Goal: Task Accomplishment & Management: Manage account settings

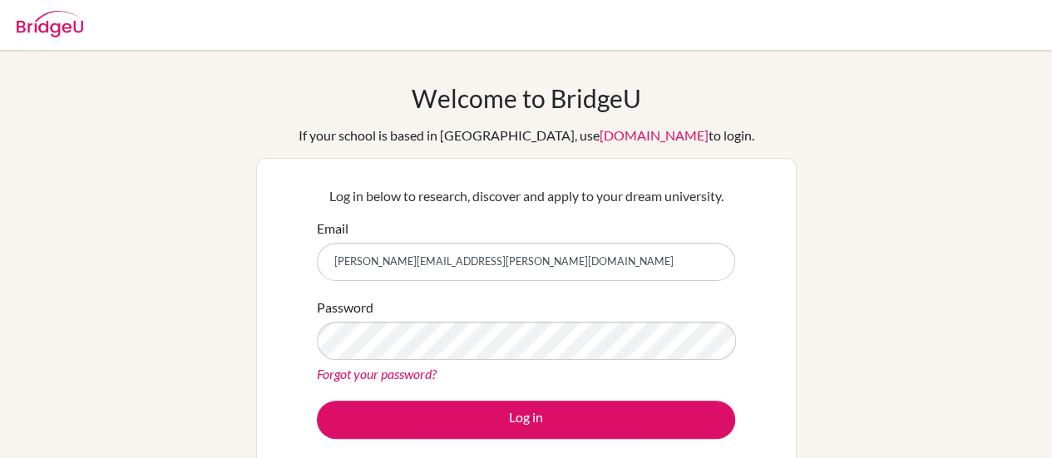
type input "[PERSON_NAME][EMAIL_ADDRESS][PERSON_NAME][DOMAIN_NAME]"
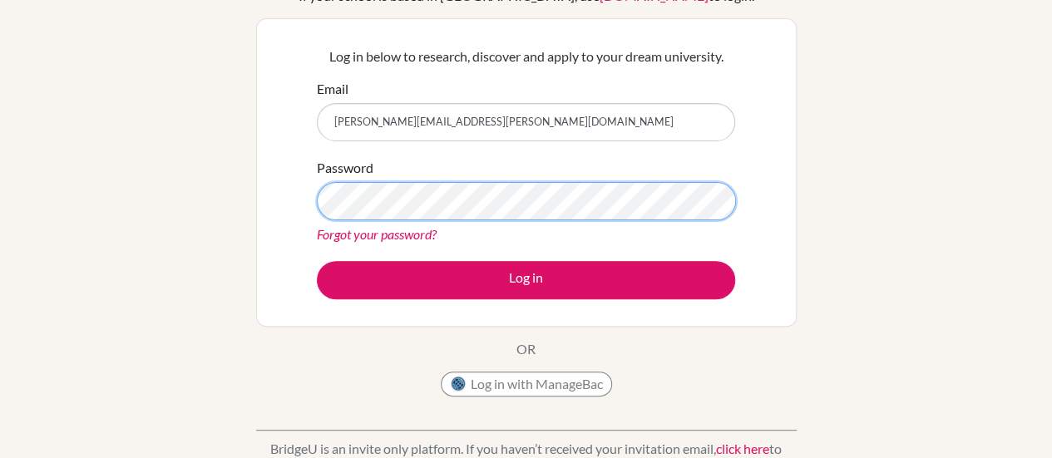
scroll to position [142, 0]
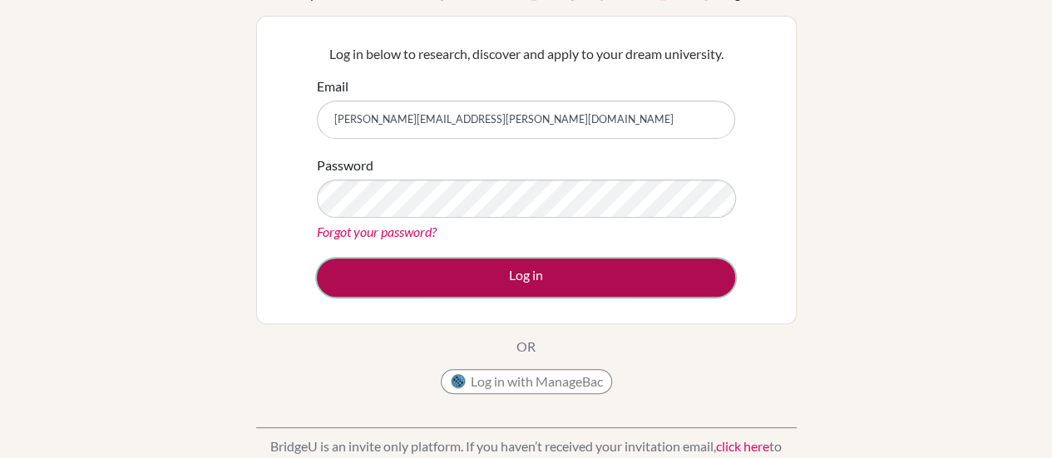
click at [537, 270] on button "Log in" at bounding box center [526, 278] width 418 height 38
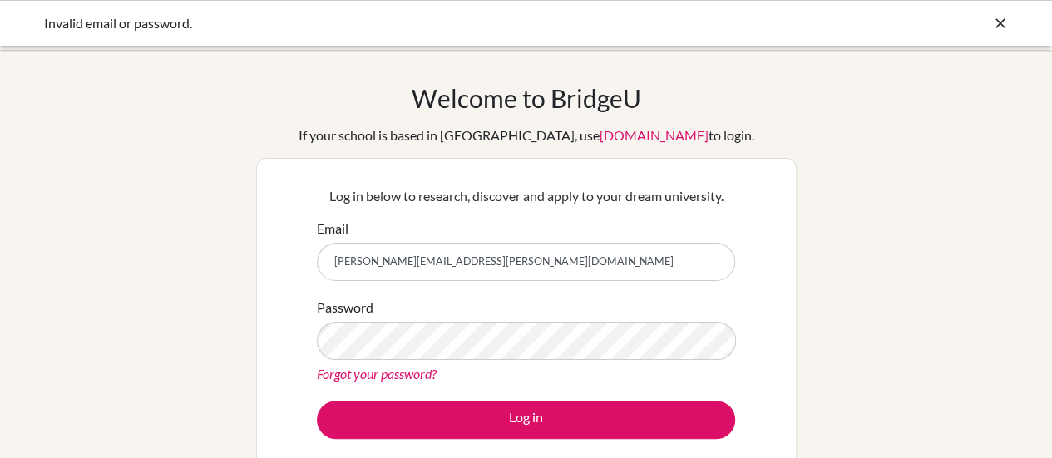
click at [420, 278] on input "jamileh.alami@mashrek.edu.jo" at bounding box center [526, 262] width 418 height 38
click at [420, 278] on input "[PERSON_NAME][EMAIL_ADDRESS][PERSON_NAME][DOMAIN_NAME]" at bounding box center [526, 262] width 418 height 38
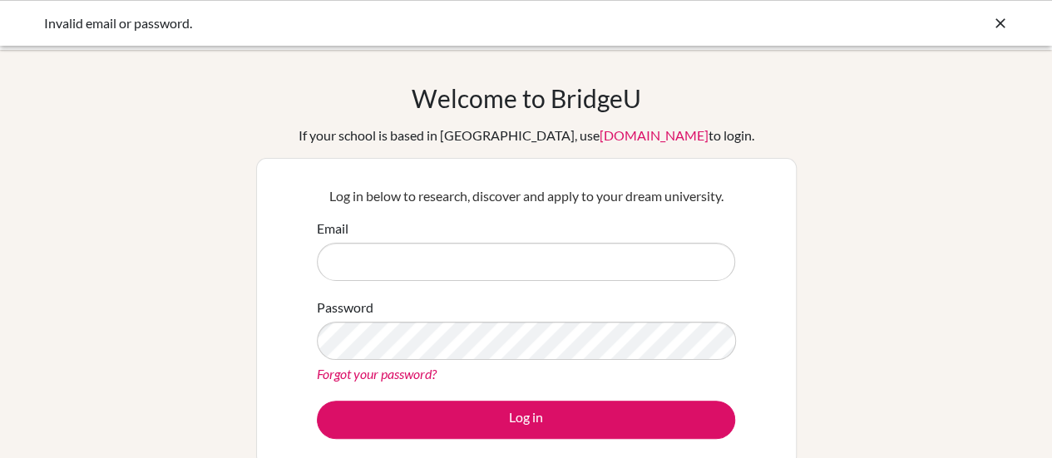
type input "reda.hudhud@mashrek.edu.jo"
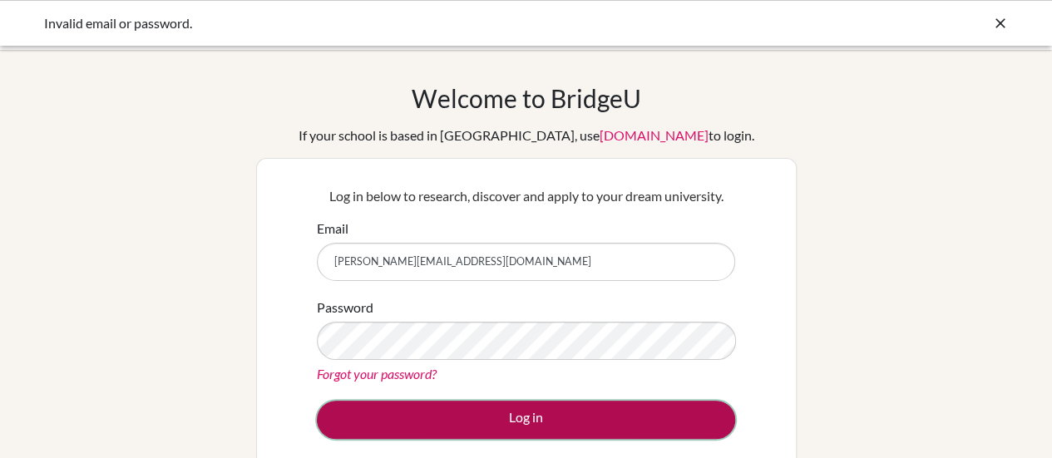
click at [555, 420] on button "Log in" at bounding box center [526, 420] width 418 height 38
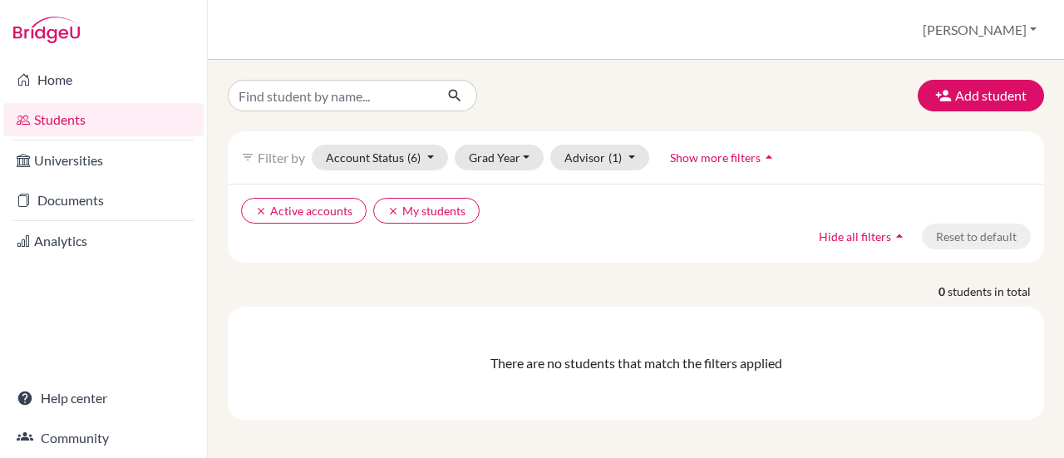
click at [77, 162] on link "Universities" at bounding box center [103, 160] width 200 height 33
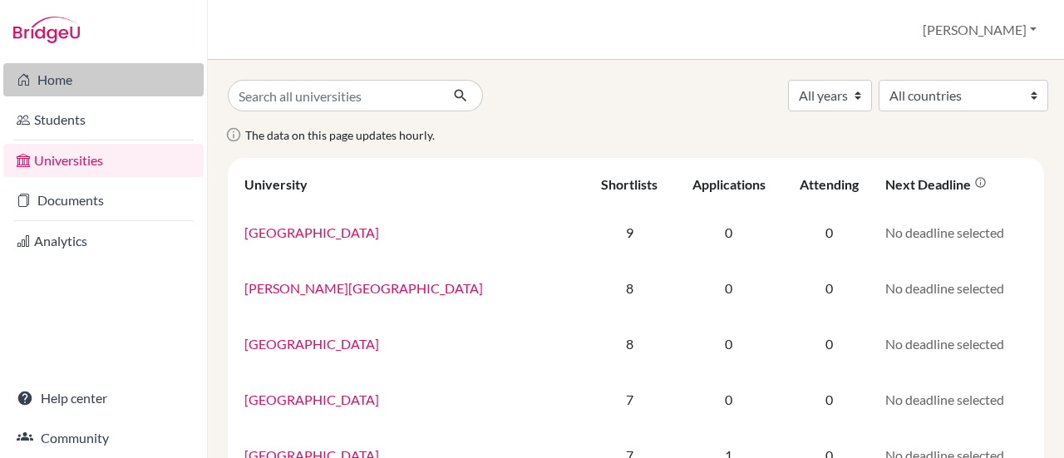
click at [69, 81] on link "Home" at bounding box center [103, 79] width 200 height 33
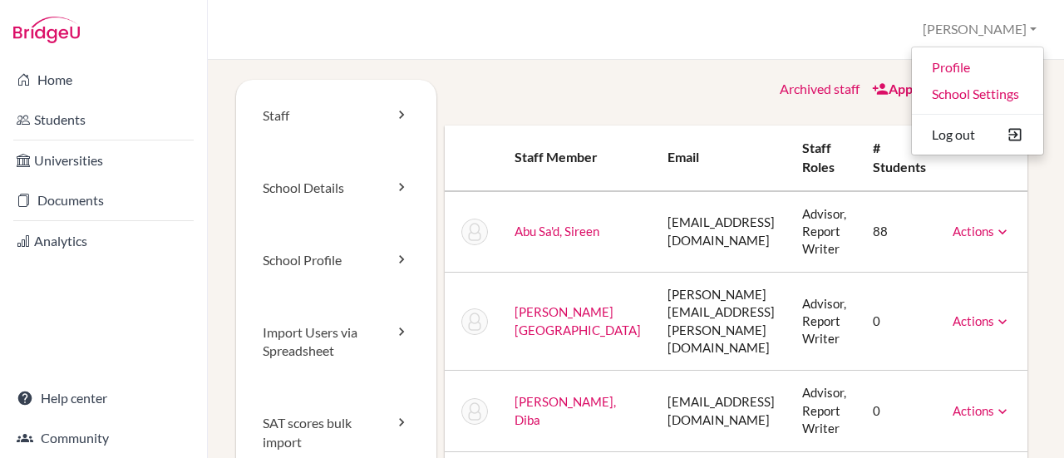
click at [727, 22] on div "School Settings > Staff [GEOGRAPHIC_DATA] Profile School Settings Log out Your …" at bounding box center [636, 30] width 856 height 60
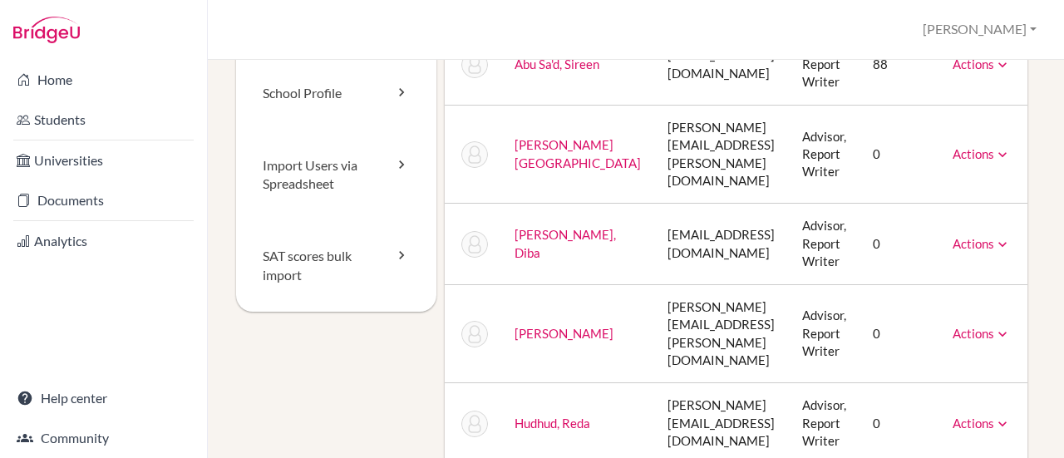
scroll to position [168, 0]
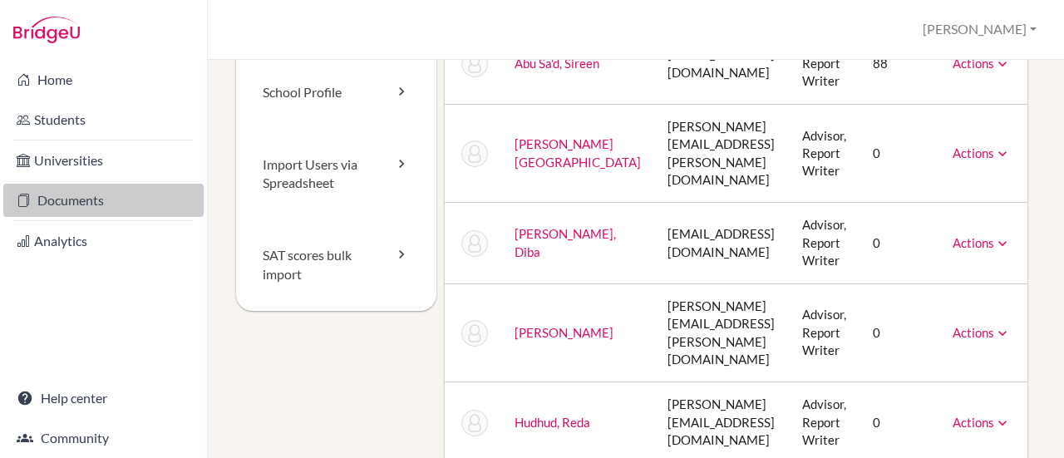
click at [78, 214] on link "Documents" at bounding box center [103, 200] width 200 height 33
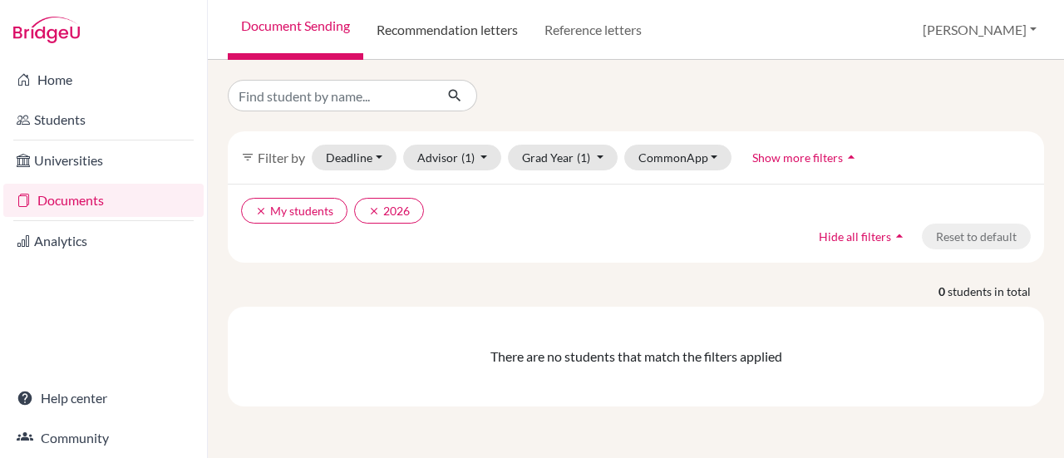
click at [462, 39] on link "Recommendation letters" at bounding box center [447, 30] width 168 height 60
click at [754, 359] on div "There are no students that match the filters applied" at bounding box center [635, 357] width 803 height 20
click at [420, 42] on link "Recommendation letters" at bounding box center [447, 30] width 168 height 60
click at [301, 32] on link "Document Sending" at bounding box center [296, 30] width 136 height 60
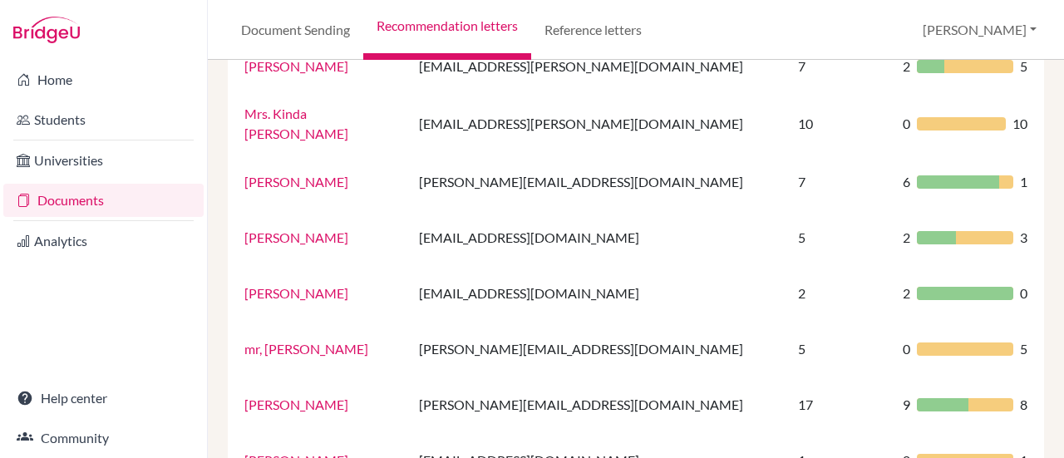
scroll to position [446, 0]
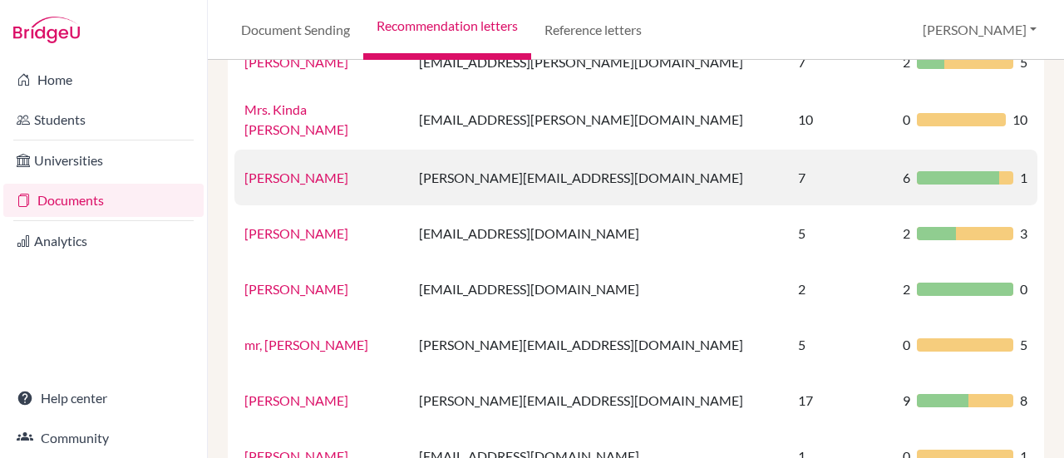
click at [266, 170] on link "Lana Kawasmi" at bounding box center [296, 178] width 104 height 16
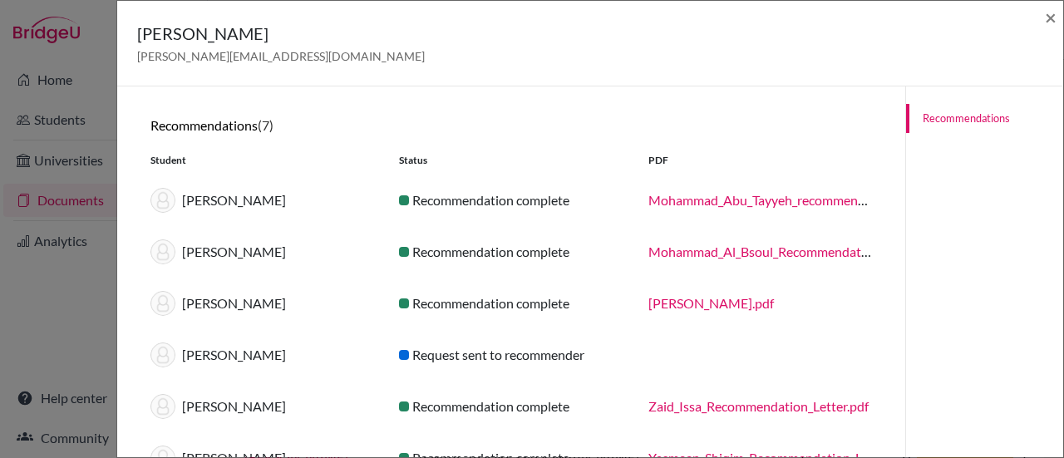
scroll to position [0, 0]
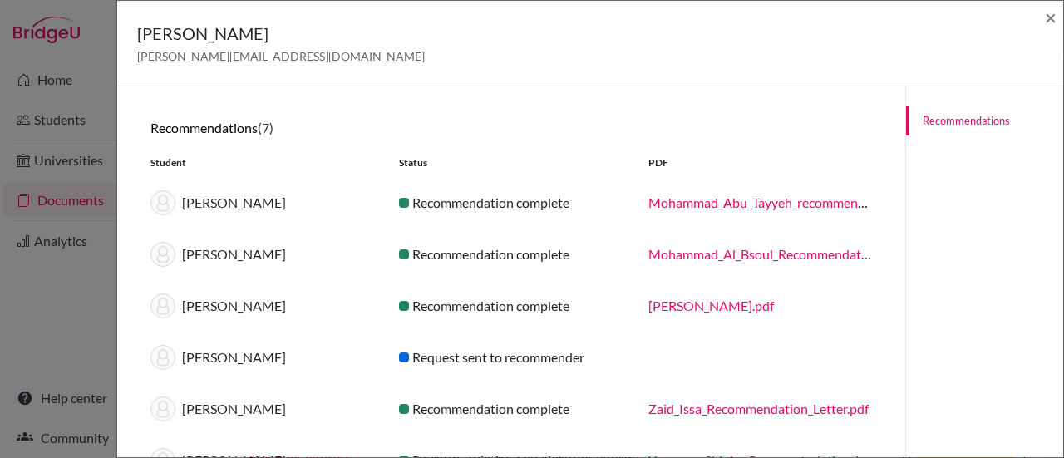
drag, startPoint x: 313, startPoint y: 215, endPoint x: 185, endPoint y: 27, distance: 226.9
click at [185, 27] on div "Lana Kawasmi lana.kawasmi@mashrek.edu.jo × Recommendations (7) Student Status P…" at bounding box center [590, 229] width 948 height 458
drag, startPoint x: 297, startPoint y: 122, endPoint x: 262, endPoint y: 120, distance: 35.0
click at [262, 120] on span "(7)" at bounding box center [266, 128] width 16 height 16
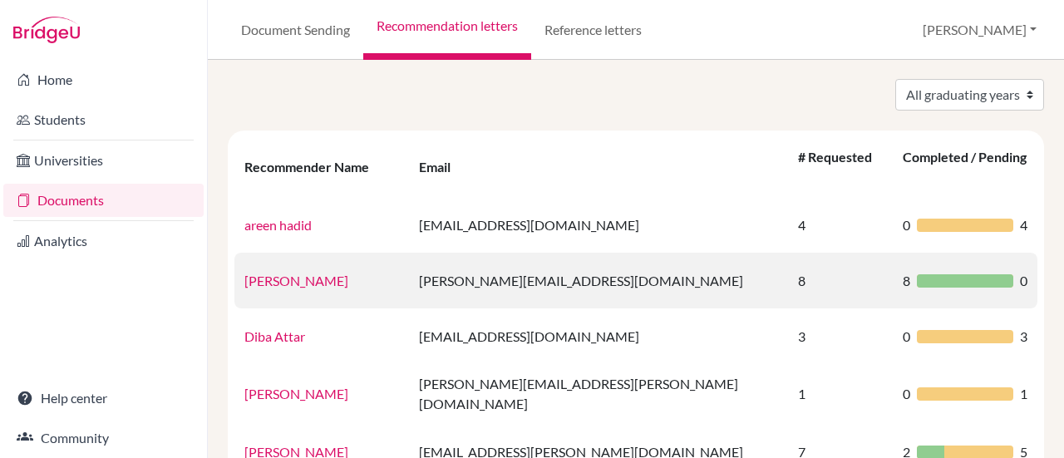
scroll to position [57, 0]
click at [338, 272] on link "[PERSON_NAME]" at bounding box center [296, 280] width 104 height 16
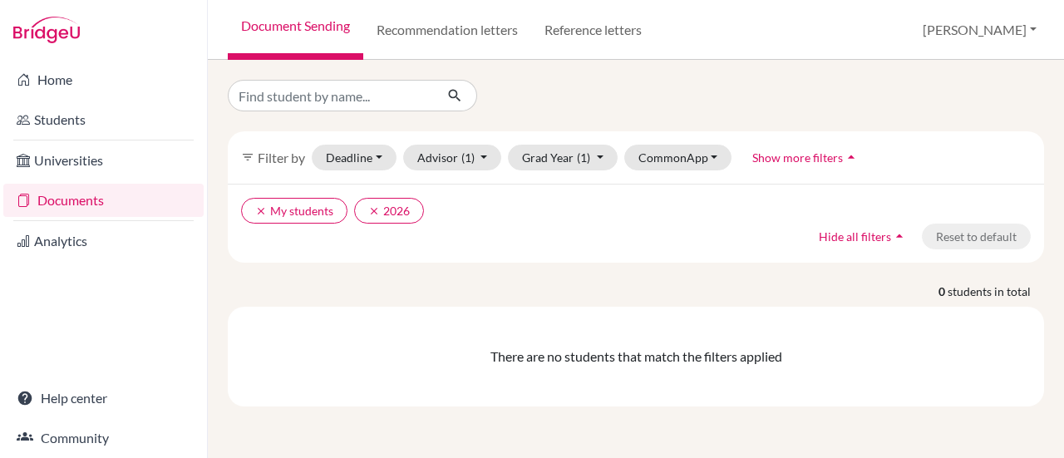
click at [88, 136] on li "Students" at bounding box center [103, 120] width 207 height 40
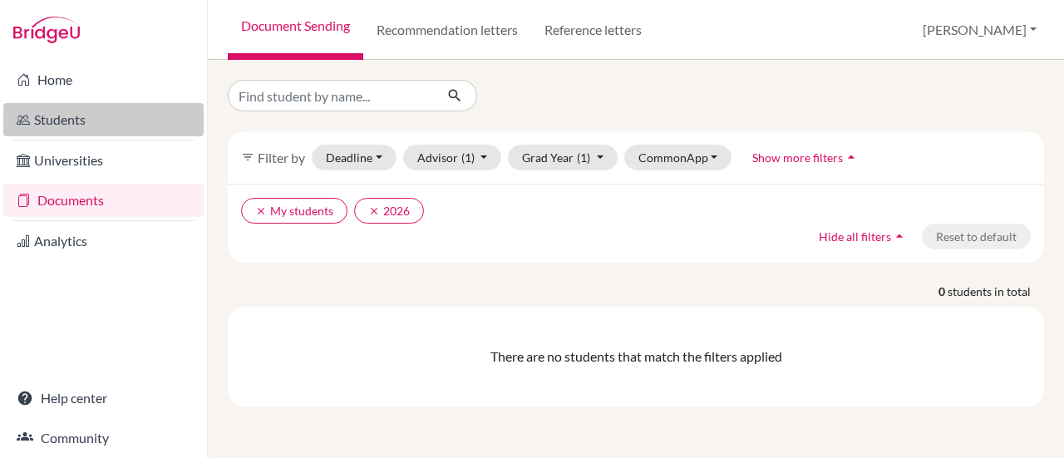
click at [78, 126] on link "Students" at bounding box center [103, 119] width 200 height 33
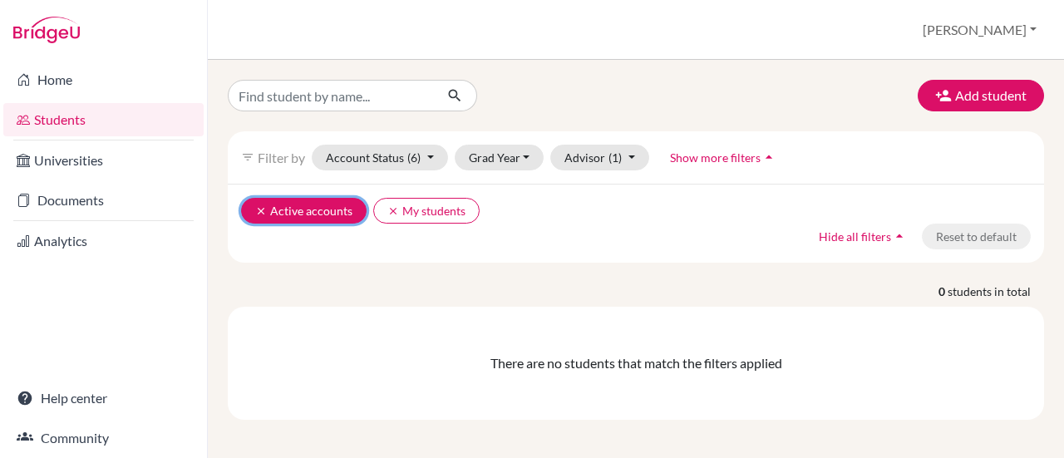
click at [265, 206] on icon "clear" at bounding box center [261, 211] width 12 height 12
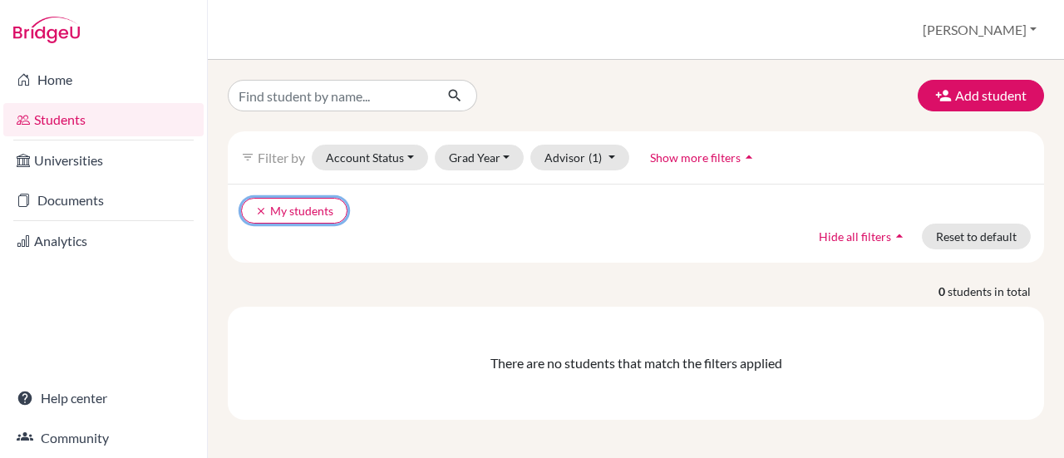
click at [265, 206] on icon "clear" at bounding box center [261, 211] width 12 height 12
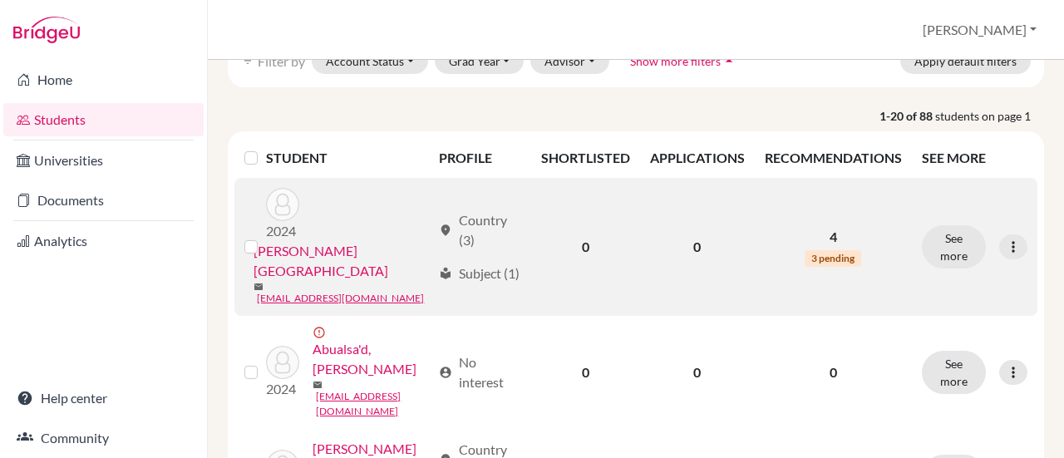
scroll to position [97, 0]
click at [339, 244] on link "Abo-Zahra, Nidal" at bounding box center [342, 260] width 177 height 40
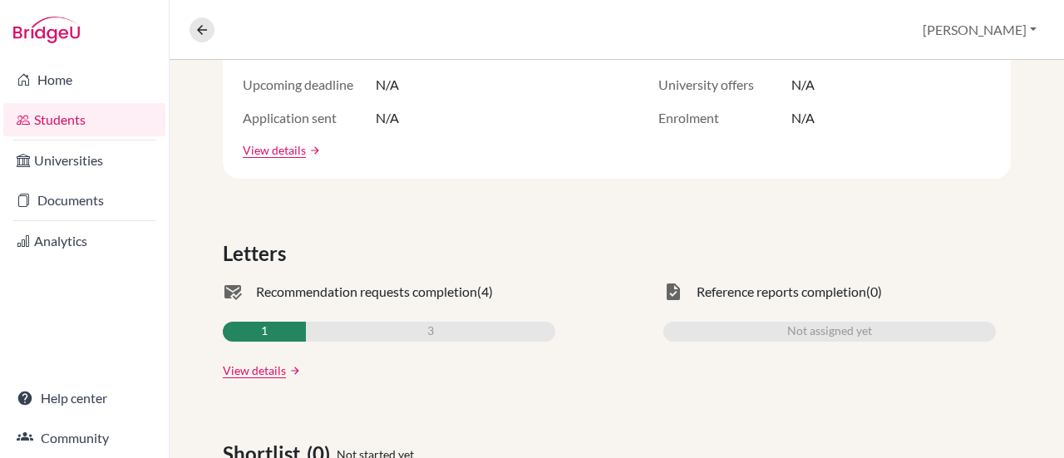
scroll to position [363, 0]
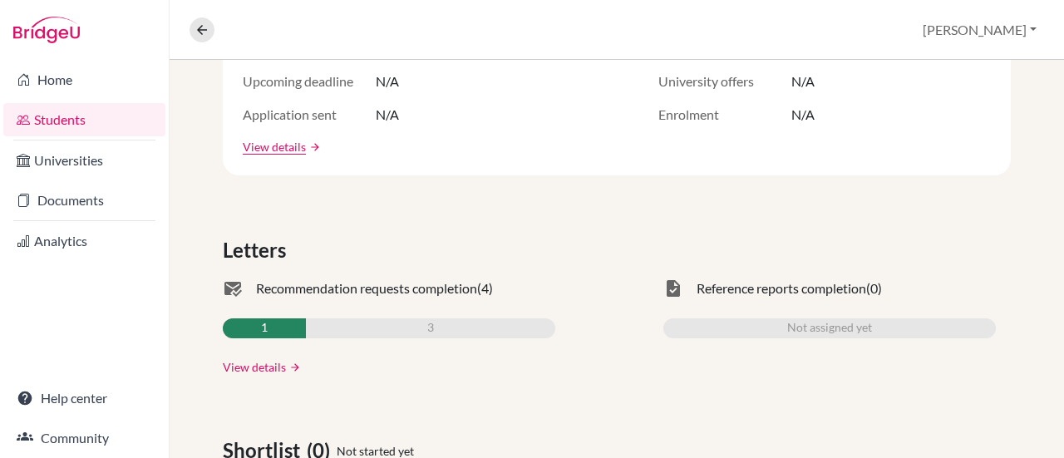
click at [271, 364] on link "View details" at bounding box center [254, 366] width 63 height 17
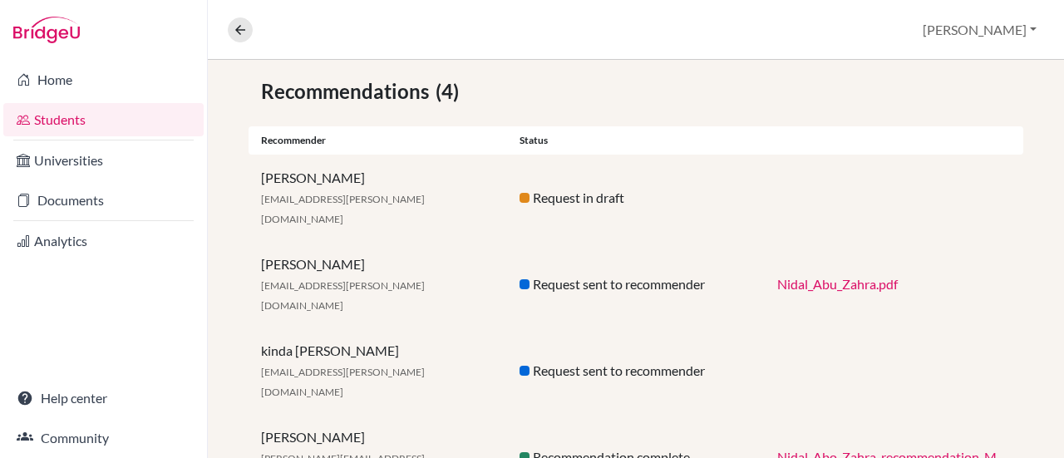
scroll to position [295, 0]
click at [232, 27] on button at bounding box center [240, 29] width 25 height 25
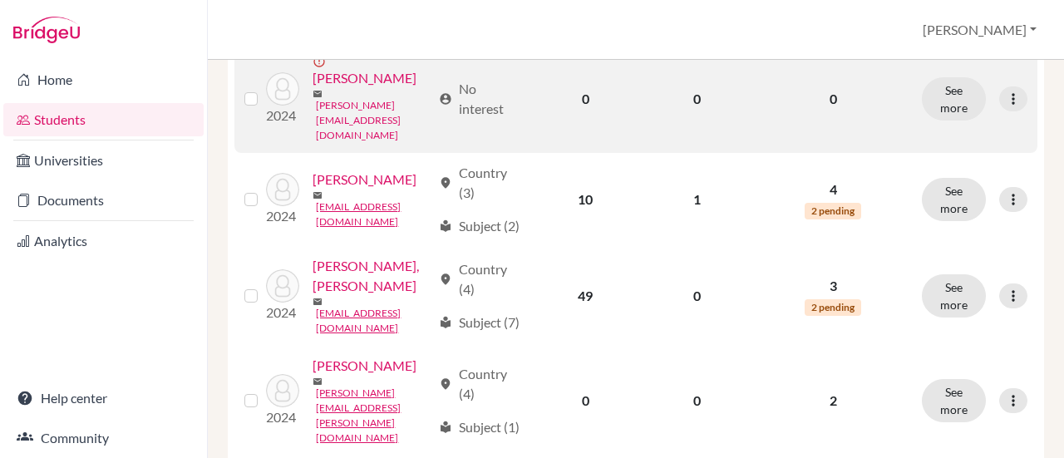
scroll to position [576, 0]
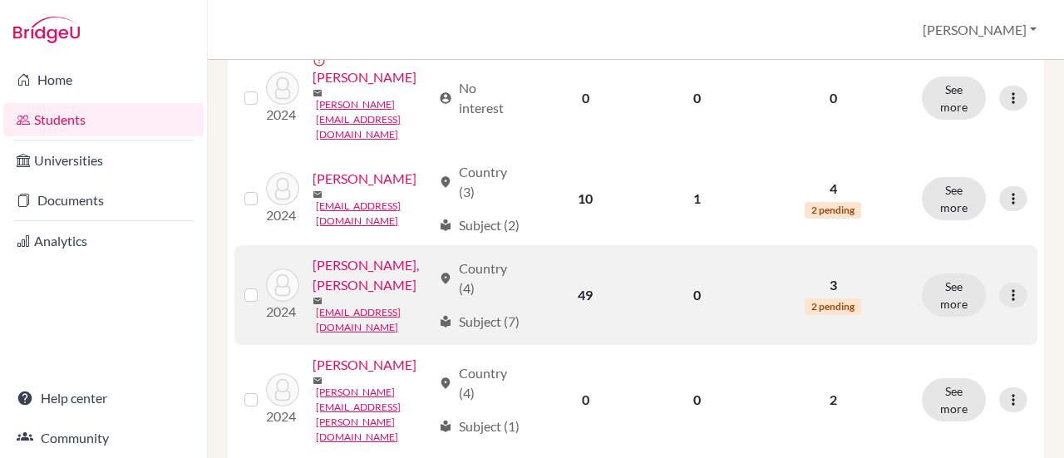
click at [324, 295] on link "Abu-Rumman, Faris" at bounding box center [372, 275] width 118 height 40
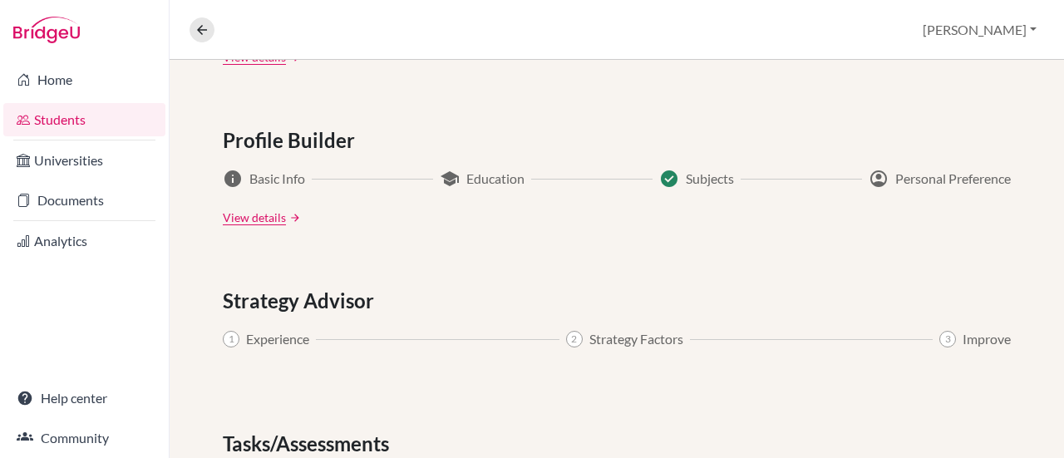
scroll to position [915, 0]
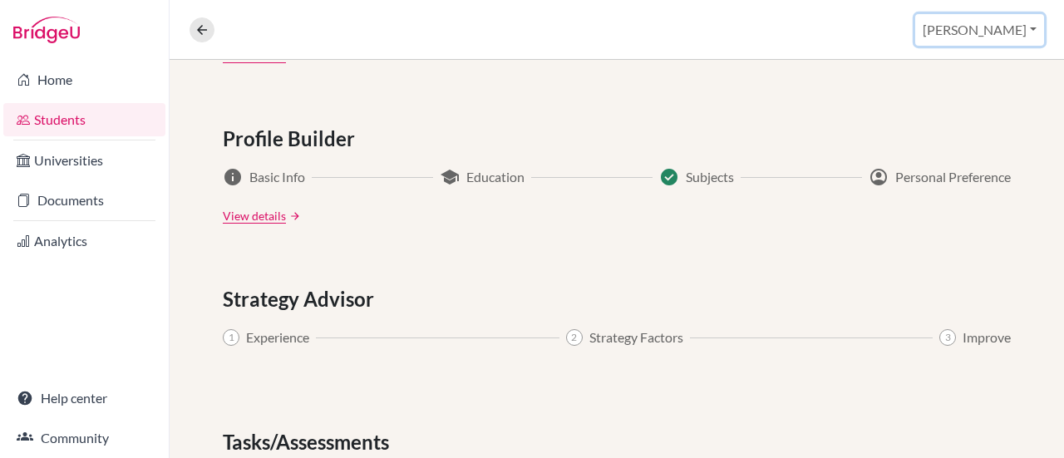
click at [1021, 32] on button "Reda" at bounding box center [979, 30] width 129 height 32
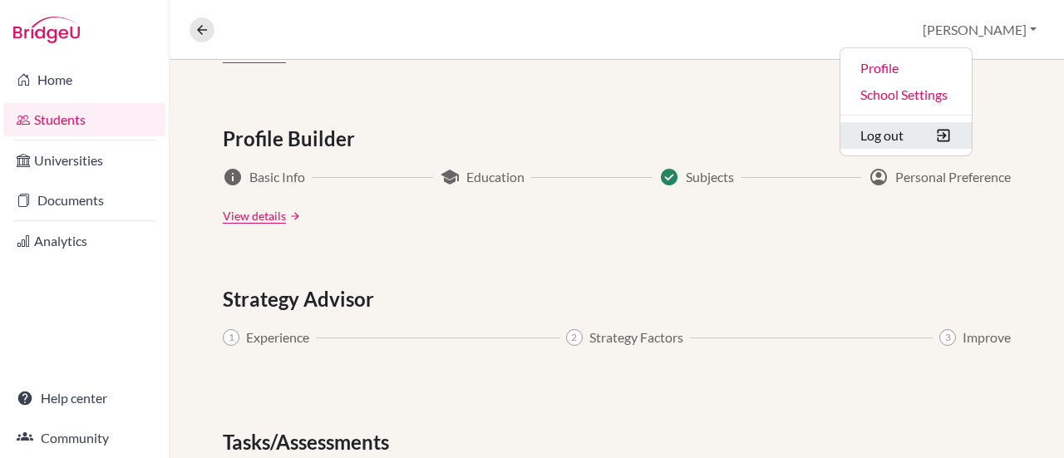
click at [963, 146] on button "Log out" at bounding box center [906, 135] width 131 height 27
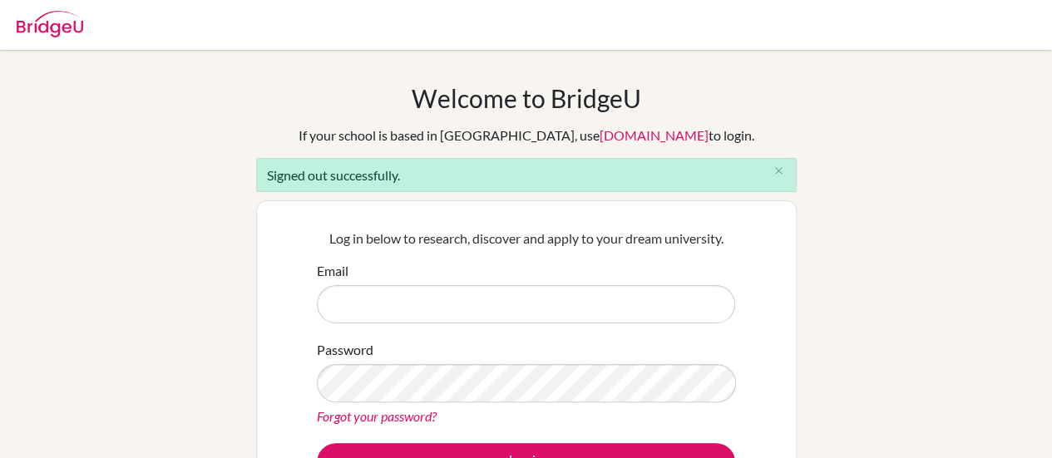
type input "[PERSON_NAME][EMAIL_ADDRESS][DOMAIN_NAME]"
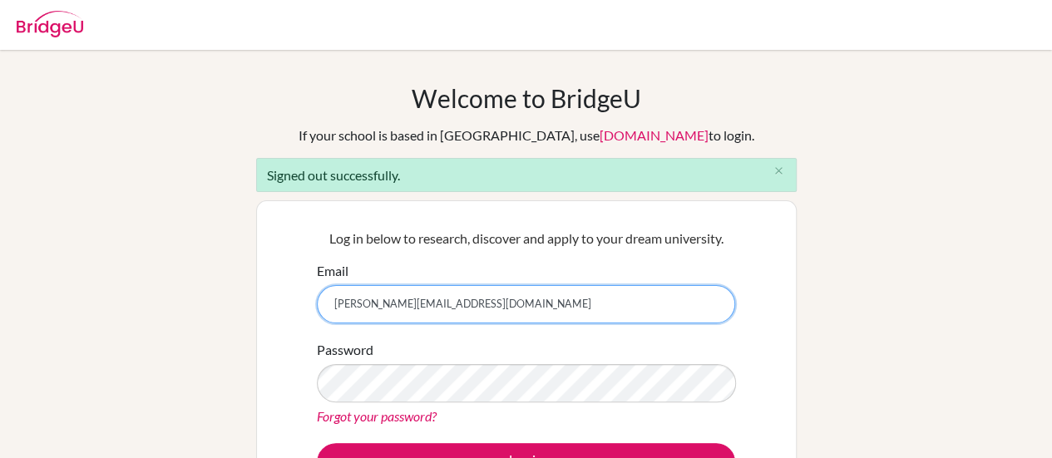
click at [466, 298] on input "[PERSON_NAME][EMAIL_ADDRESS][DOMAIN_NAME]" at bounding box center [526, 304] width 418 height 38
click at [466, 298] on input "reda.hudhud@mashrek.edu.jo" at bounding box center [526, 304] width 418 height 38
click at [364, 303] on input "Email" at bounding box center [526, 304] width 418 height 38
type input "jamileh.alami@mashrek.edu.jo"
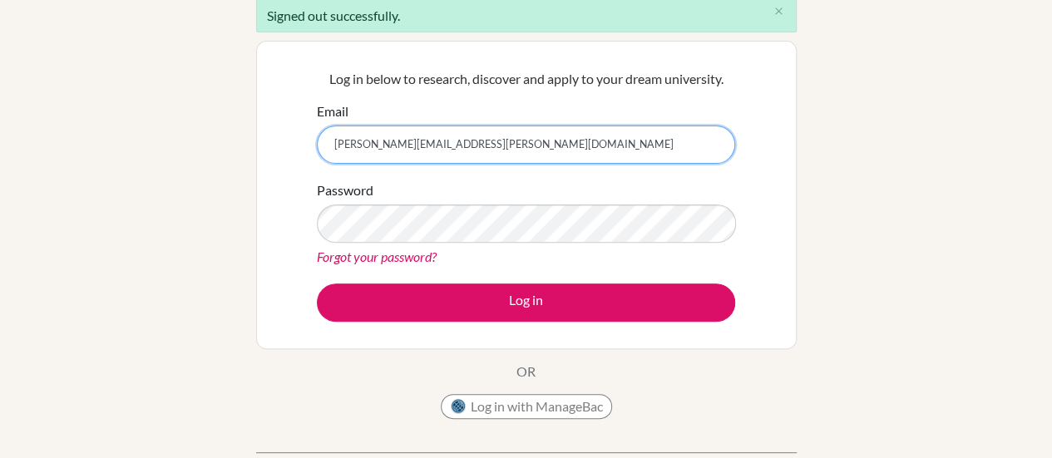
scroll to position [161, 0]
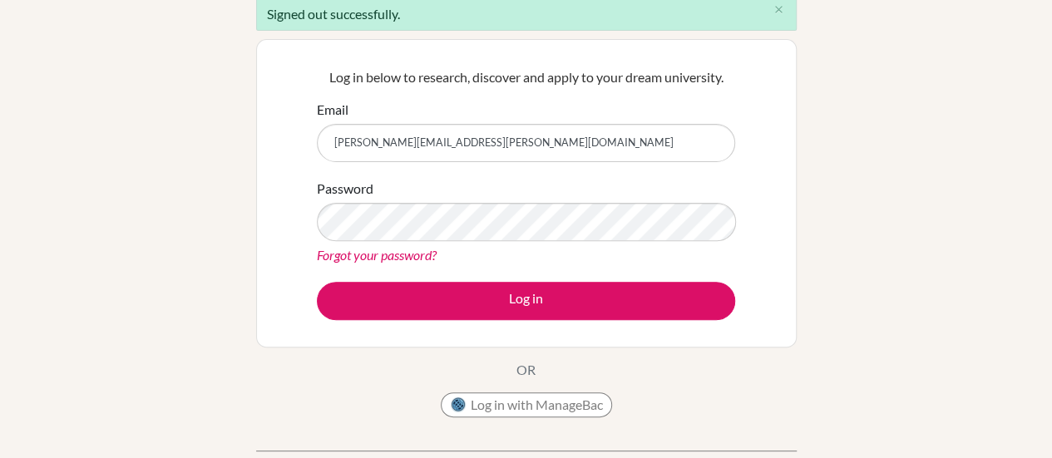
click at [397, 247] on link "Forgot your password?" at bounding box center [377, 255] width 120 height 16
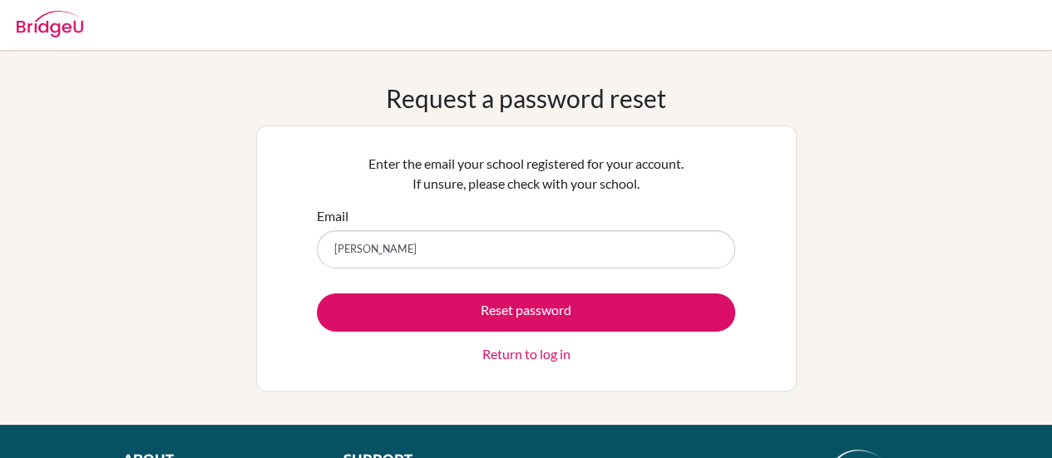
type input "[PERSON_NAME][EMAIL_ADDRESS][PERSON_NAME][DOMAIN_NAME]"
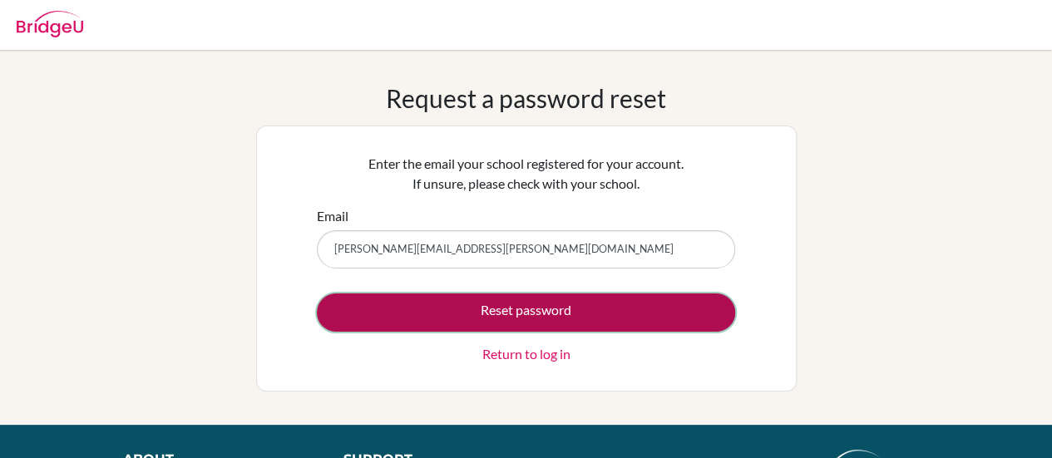
click at [483, 313] on button "Reset password" at bounding box center [526, 313] width 418 height 38
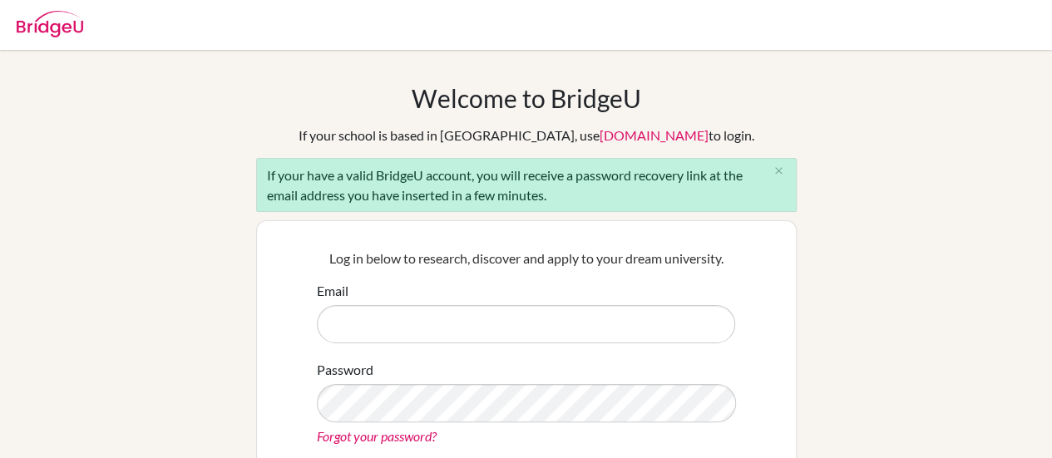
type input "[PERSON_NAME][EMAIL_ADDRESS][DOMAIN_NAME]"
drag, startPoint x: 0, startPoint y: 0, endPoint x: 483, endPoint y: 313, distance: 575.4
click at [483, 313] on input "[PERSON_NAME][EMAIL_ADDRESS][DOMAIN_NAME]" at bounding box center [526, 324] width 418 height 38
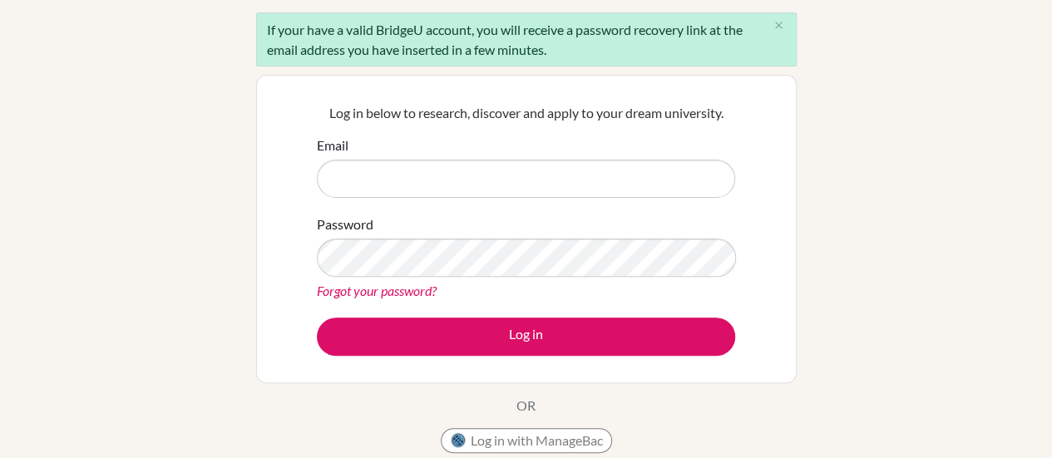
scroll to position [156, 0]
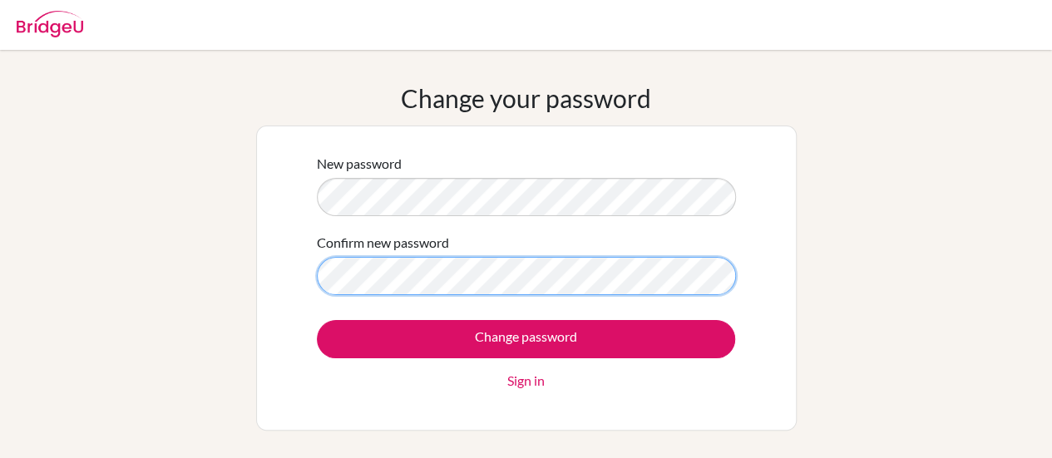
click at [317, 320] on input "Change password" at bounding box center [526, 339] width 418 height 38
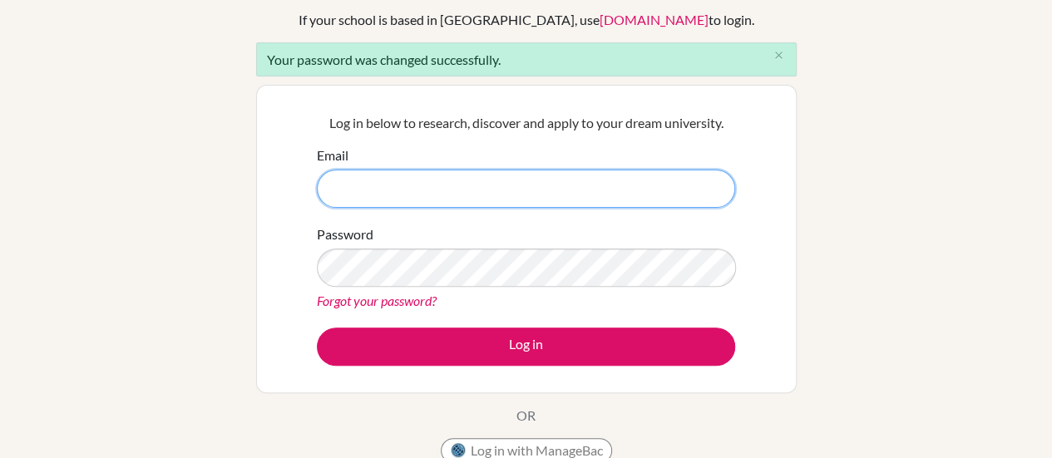
scroll to position [116, 0]
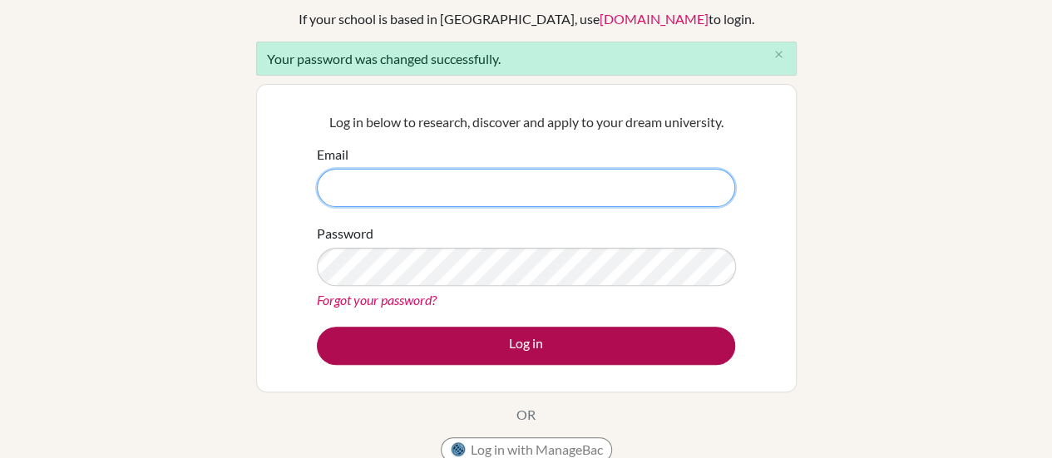
type input "[PERSON_NAME][EMAIL_ADDRESS][PERSON_NAME][DOMAIN_NAME]"
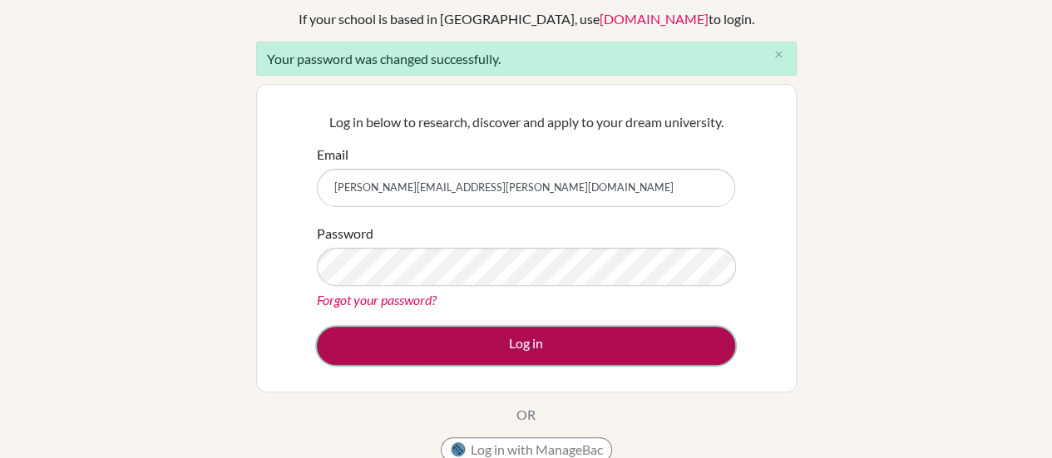
click at [590, 346] on button "Log in" at bounding box center [526, 346] width 418 height 38
